Goal: Transaction & Acquisition: Subscribe to service/newsletter

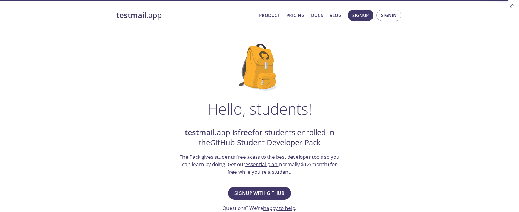
scroll to position [37, 0]
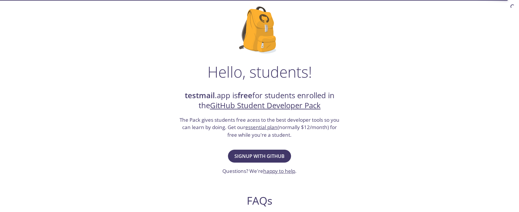
click at [254, 156] on span "Signup with GitHub" at bounding box center [260, 156] width 50 height 8
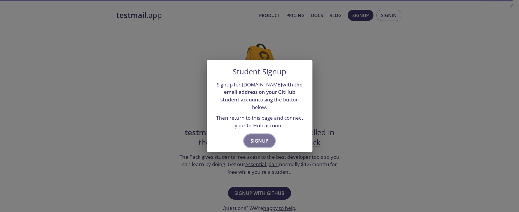
click at [264, 137] on span "Signup" at bounding box center [260, 141] width 18 height 8
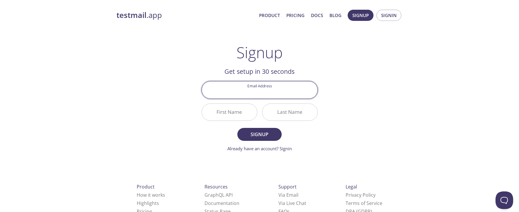
click at [283, 90] on input "Email Address" at bounding box center [260, 89] width 116 height 17
type input "[EMAIL_ADDRESS][DOMAIN_NAME][DATE]"
click at [241, 108] on input "First Name" at bounding box center [229, 112] width 55 height 17
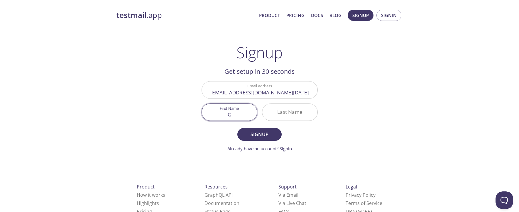
type input "G"
click at [281, 110] on input "Last Name" at bounding box center [289, 112] width 55 height 17
drag, startPoint x: 235, startPoint y: 114, endPoint x: 216, endPoint y: 113, distance: 19.4
click at [216, 113] on input "G" at bounding box center [229, 112] width 55 height 17
click at [239, 113] on input "G" at bounding box center [229, 112] width 55 height 17
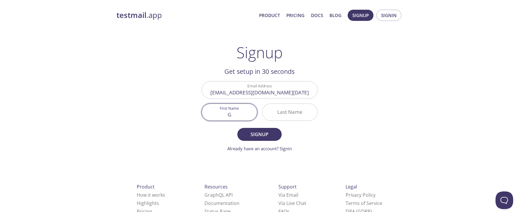
click at [293, 113] on input "Last Name" at bounding box center [289, 112] width 55 height 17
type input "J"
type input "H"
type input "M"
drag, startPoint x: 236, startPoint y: 115, endPoint x: 208, endPoint y: 115, distance: 28.2
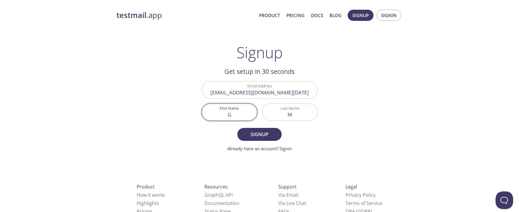
click at [208, 115] on input "G" at bounding box center [229, 112] width 55 height 17
click at [206, 136] on form "Email Address github@995.today First Name G Last Name M Signup Already have an …" at bounding box center [260, 116] width 116 height 70
drag, startPoint x: 240, startPoint y: 119, endPoint x: 213, endPoint y: 115, distance: 27.8
click at [213, 115] on input "G" at bounding box center [229, 112] width 55 height 17
click at [255, 131] on span "Signup" at bounding box center [259, 134] width 31 height 8
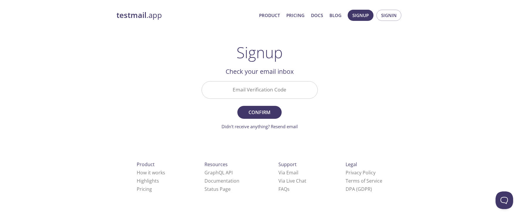
click at [259, 92] on input "Email Verification Code" at bounding box center [260, 89] width 116 height 17
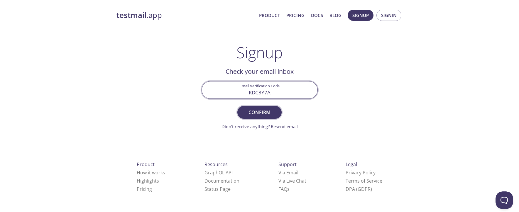
type input "KDC3Y7A"
click at [261, 116] on button "Confirm" at bounding box center [260, 112] width 44 height 13
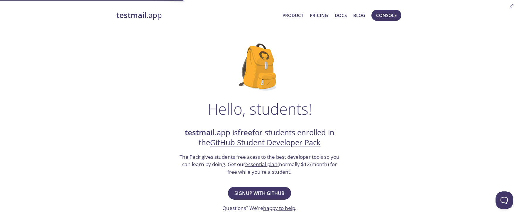
scroll to position [37, 0]
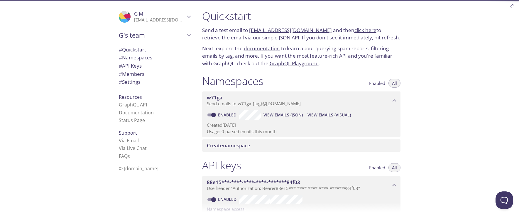
click at [38, 142] on div ".cls-1 { fill: #6d5ca8; } .cls-2 { fill: #3fc191; } .cls-3 { fill: #3b4752; } .…" at bounding box center [99, 106] width 198 height 212
drag, startPoint x: 202, startPoint y: 16, endPoint x: 327, endPoint y: 103, distance: 152.8
click at [327, 133] on div "Quickstart Send a test email to w71ga.test@inbox.testmail.app and then click he…" at bounding box center [304, 106] width 213 height 212
copy label "Enabled"
click at [336, 66] on p "Next: explore the documentation to learn about querying spam reports, filtering…" at bounding box center [301, 56] width 198 height 23
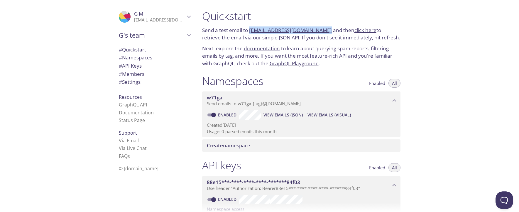
drag, startPoint x: 324, startPoint y: 30, endPoint x: 250, endPoint y: 31, distance: 73.1
click at [250, 31] on p "Send a test email to w71ga.test@inbox.testmail.app and then click here to retri…" at bounding box center [301, 33] width 198 height 15
copy link "[EMAIL_ADDRESS][DOMAIN_NAME]"
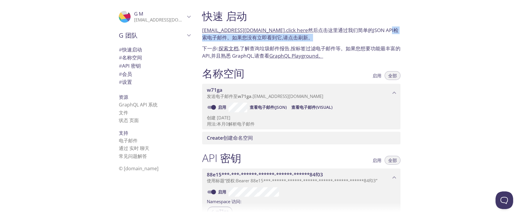
drag, startPoint x: 232, startPoint y: 38, endPoint x: 364, endPoint y: 39, distance: 131.8
click at [364, 39] on p "发送测试电子邮件到w71ga.test@inbox.testmail.app , click here 然后点击这里通过我们简单的JSON API检索电子邮件…" at bounding box center [301, 33] width 198 height 15
click at [358, 31] on p "发送测试电子邮件到w71ga.test@inbox.testmail.app , click here 然后点击这里通过我们简单的JSON API检索电子邮件…" at bounding box center [301, 33] width 198 height 15
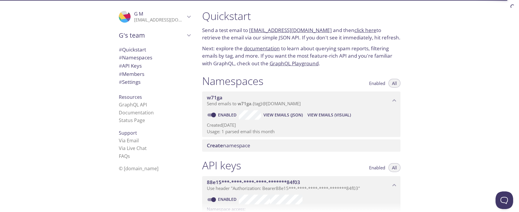
click at [355, 30] on link "click here" at bounding box center [366, 30] width 22 height 7
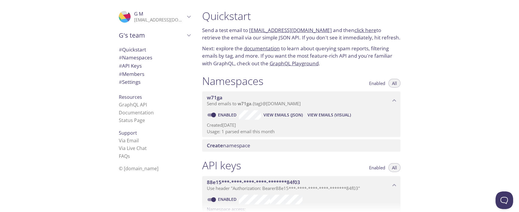
scroll to position [70, 0]
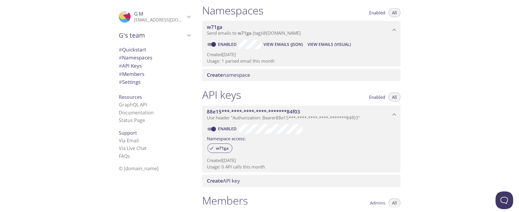
click at [398, 97] on button "All" at bounding box center [395, 96] width 12 height 9
click at [379, 97] on span "Enabled" at bounding box center [377, 97] width 16 height 0
click at [394, 97] on span "All" at bounding box center [394, 97] width 5 height 0
click at [213, 128] on input "Enabled" at bounding box center [213, 128] width 21 height 7
click at [211, 129] on span at bounding box center [212, 128] width 8 height 3
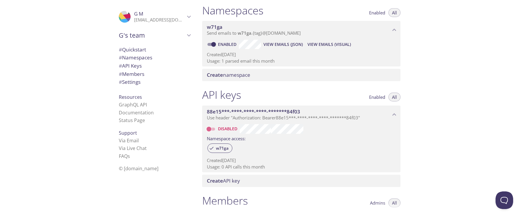
click at [212, 129] on input "Disabled" at bounding box center [208, 128] width 21 height 7
checkbox input "true"
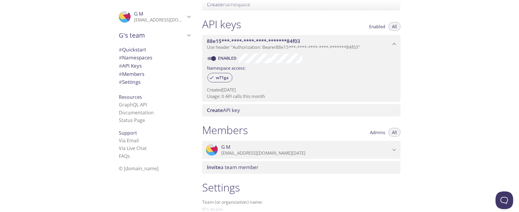
scroll to position [206, 0]
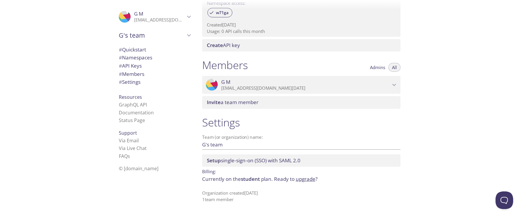
click at [41, 138] on div ".cls-1 { fill: #6d5ca8; } .cls-2 { fill: #3fc191; } .cls-3 { fill: #3b4752; } .…" at bounding box center [99, 106] width 198 height 212
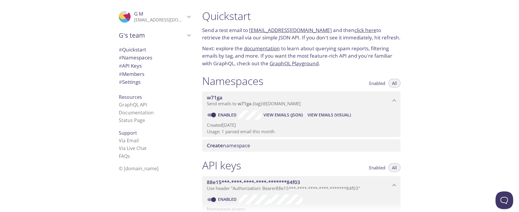
scroll to position [35, 0]
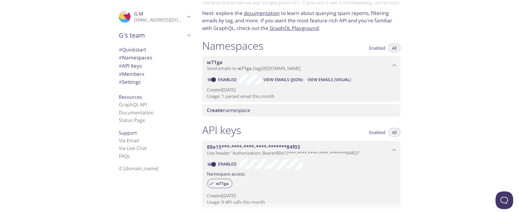
click at [279, 154] on span "Use header "Authorization: Bearer 88e15***-****-****-****-*******84f03 "" at bounding box center [283, 153] width 153 height 6
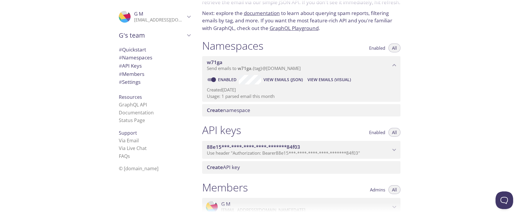
click at [278, 152] on span "Use header "Authorization: Bearer 88e15***-****-****-****-*******84f03 "" at bounding box center [283, 153] width 153 height 6
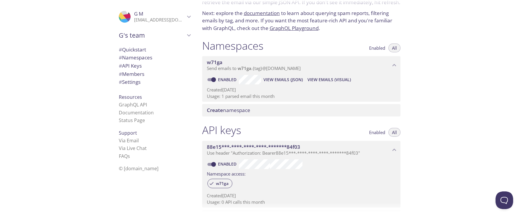
click at [420, 166] on div "Quickstart Send a test email to [EMAIL_ADDRESS][DOMAIN_NAME] and then click her…" at bounding box center [359, 106] width 322 height 212
click at [427, 173] on div "Quickstart Send a test email to [EMAIL_ADDRESS][DOMAIN_NAME] and then click her…" at bounding box center [359, 106] width 322 height 212
